Goal: Book appointment/travel/reservation

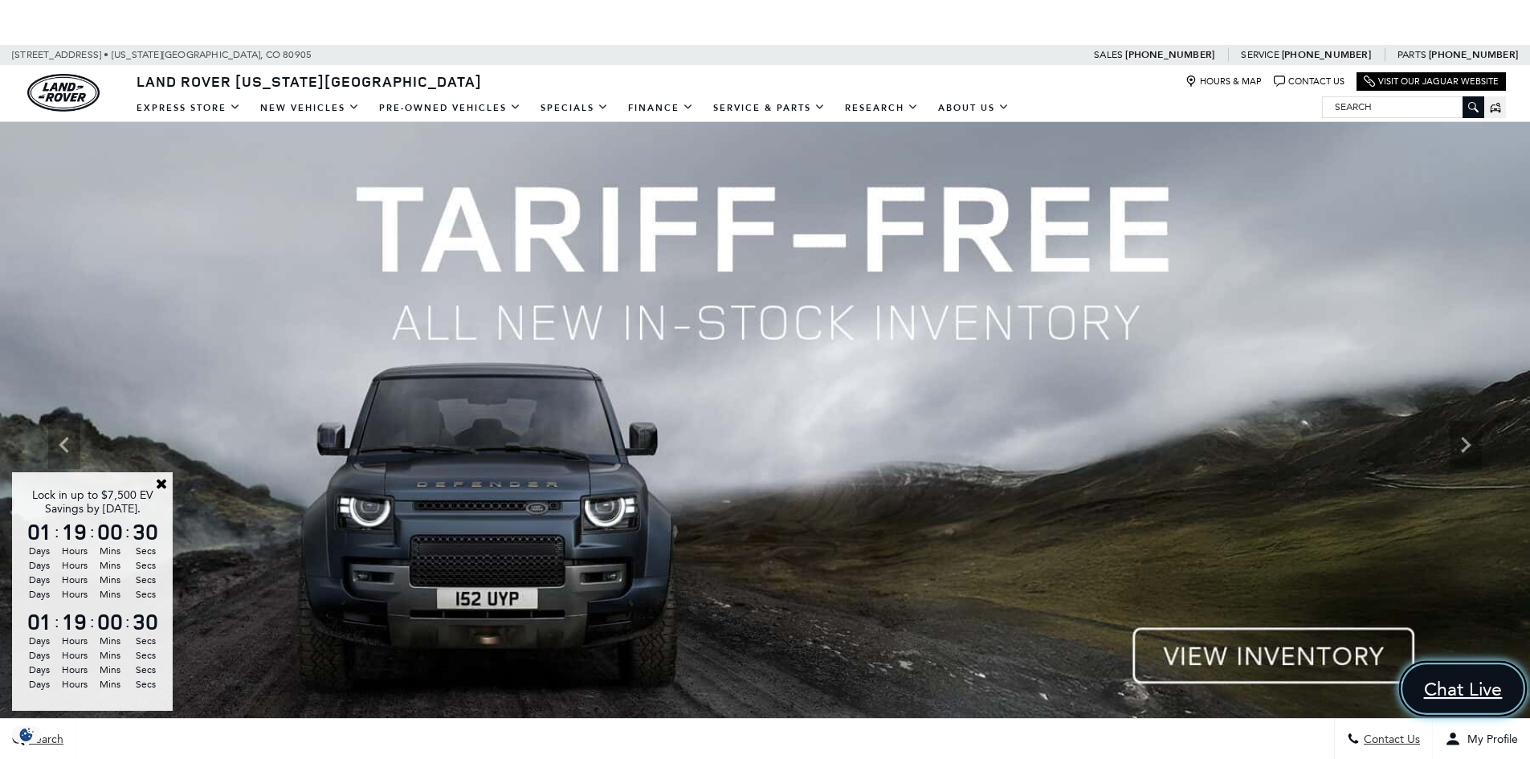
click at [1455, 680] on span "Chat Live" at bounding box center [1463, 689] width 96 height 24
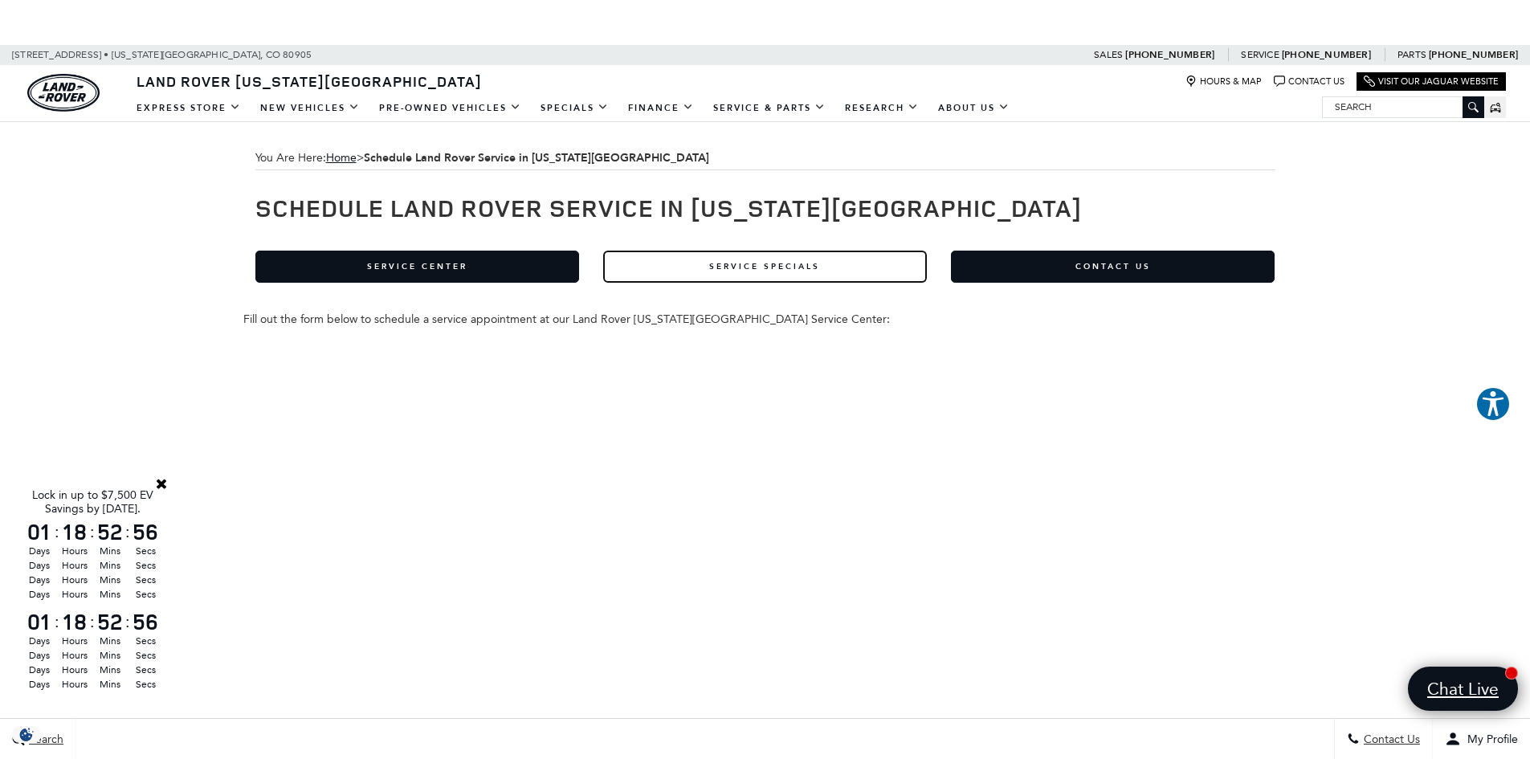
click at [752, 264] on link "Service Specials" at bounding box center [765, 267] width 324 height 32
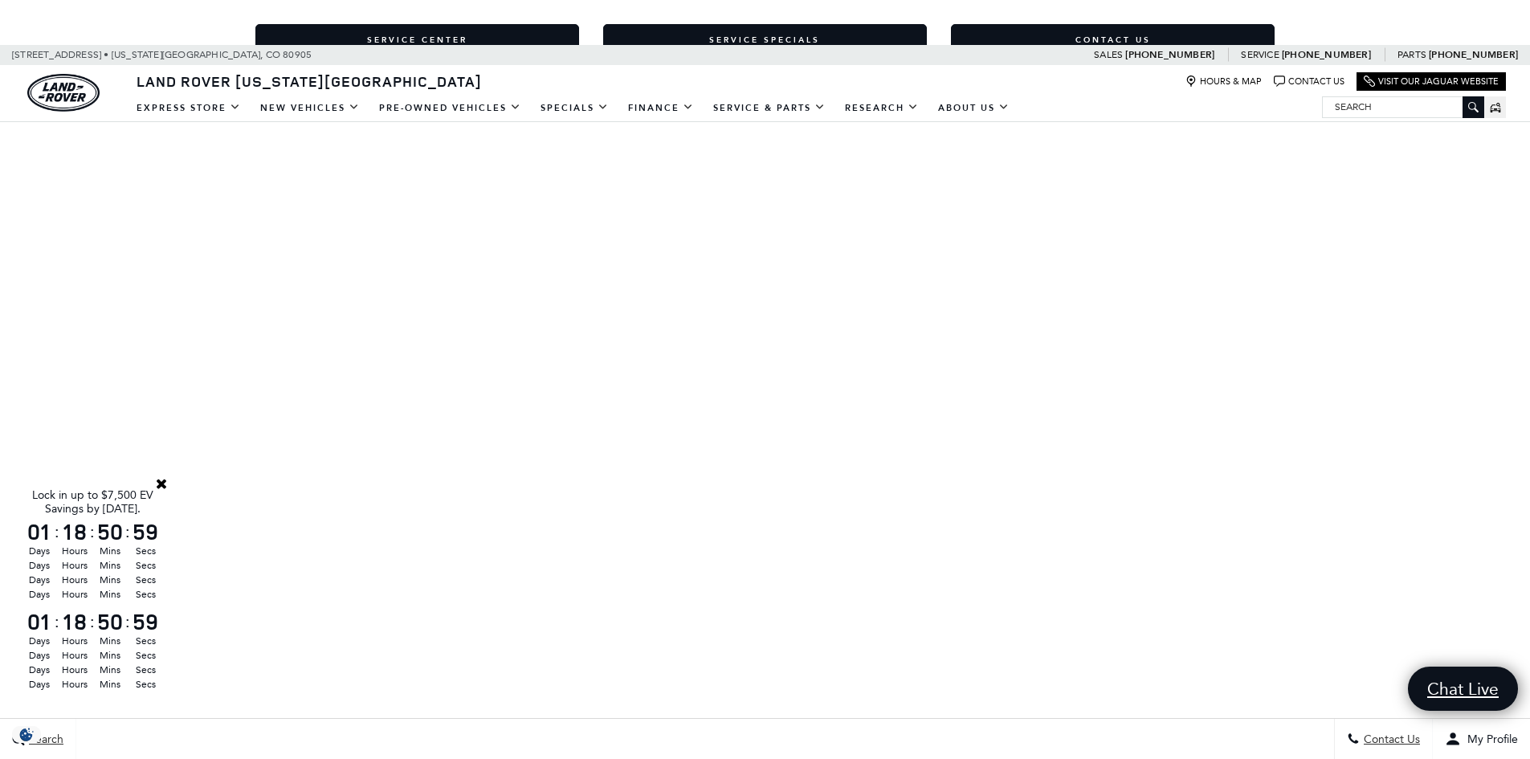
scroll to position [241, 0]
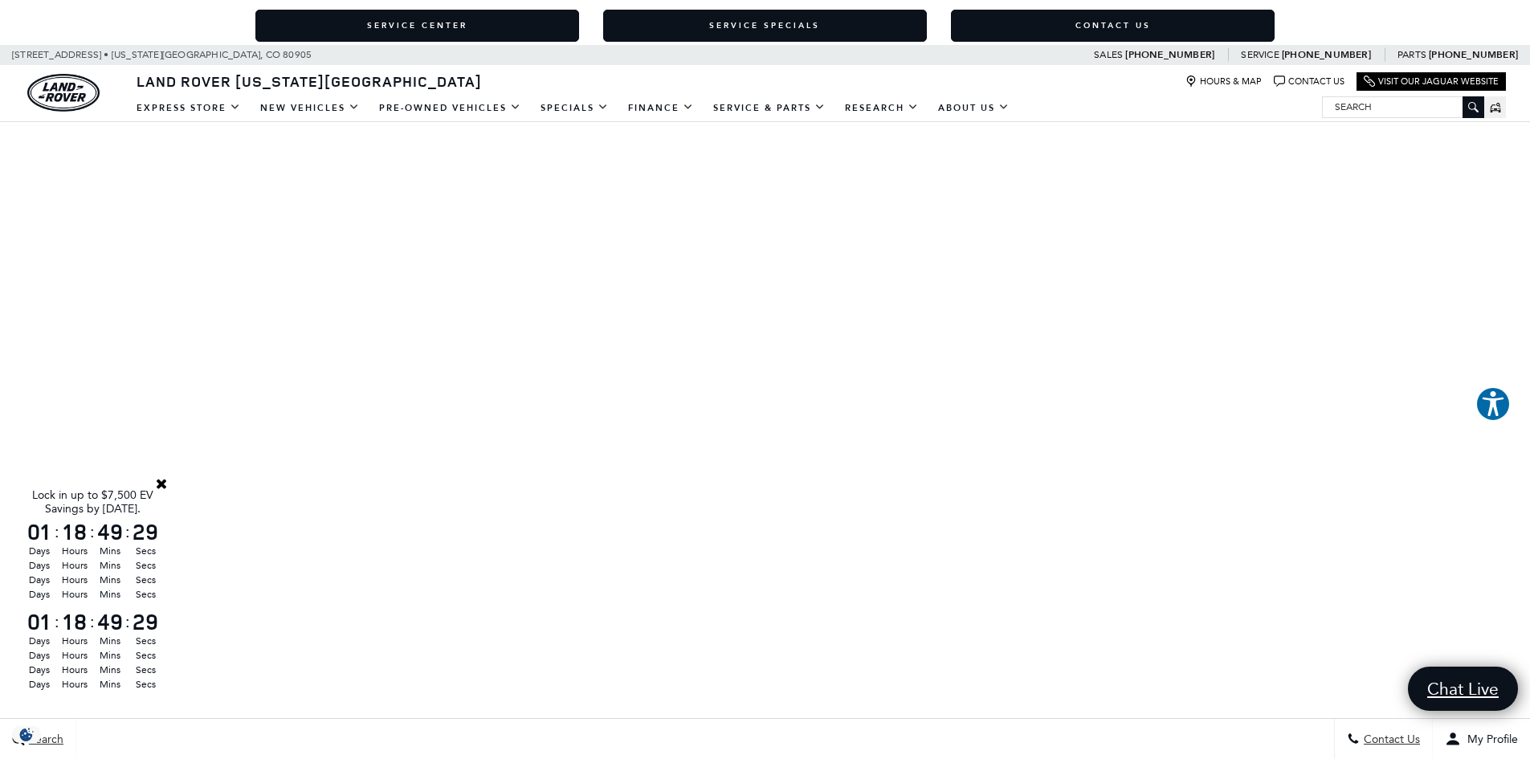
click at [180, 339] on div "You Are Here: Home > Schedule Land Rover Service in Colorado Springs Schedule L…" at bounding box center [765, 515] width 1530 height 1268
